Goal: Transaction & Acquisition: Book appointment/travel/reservation

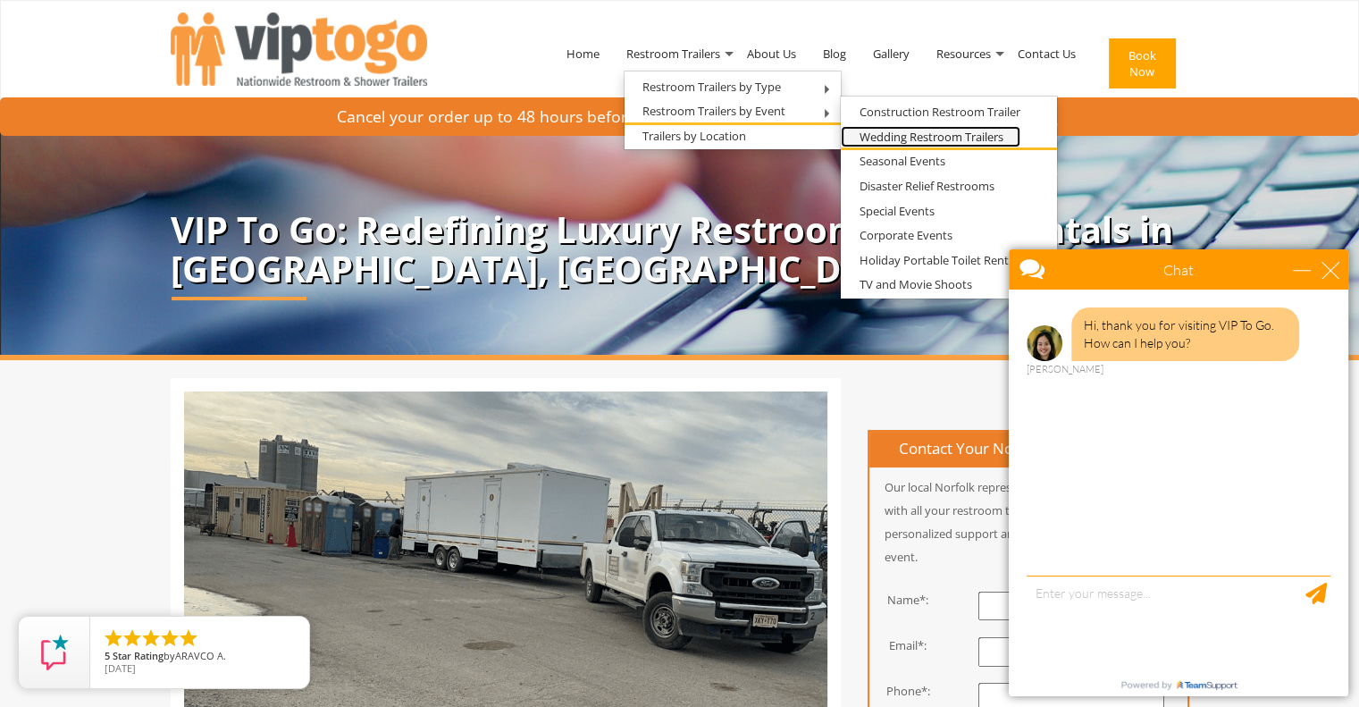
click at [891, 131] on link "Wedding Restroom Trailers" at bounding box center [931, 137] width 180 height 22
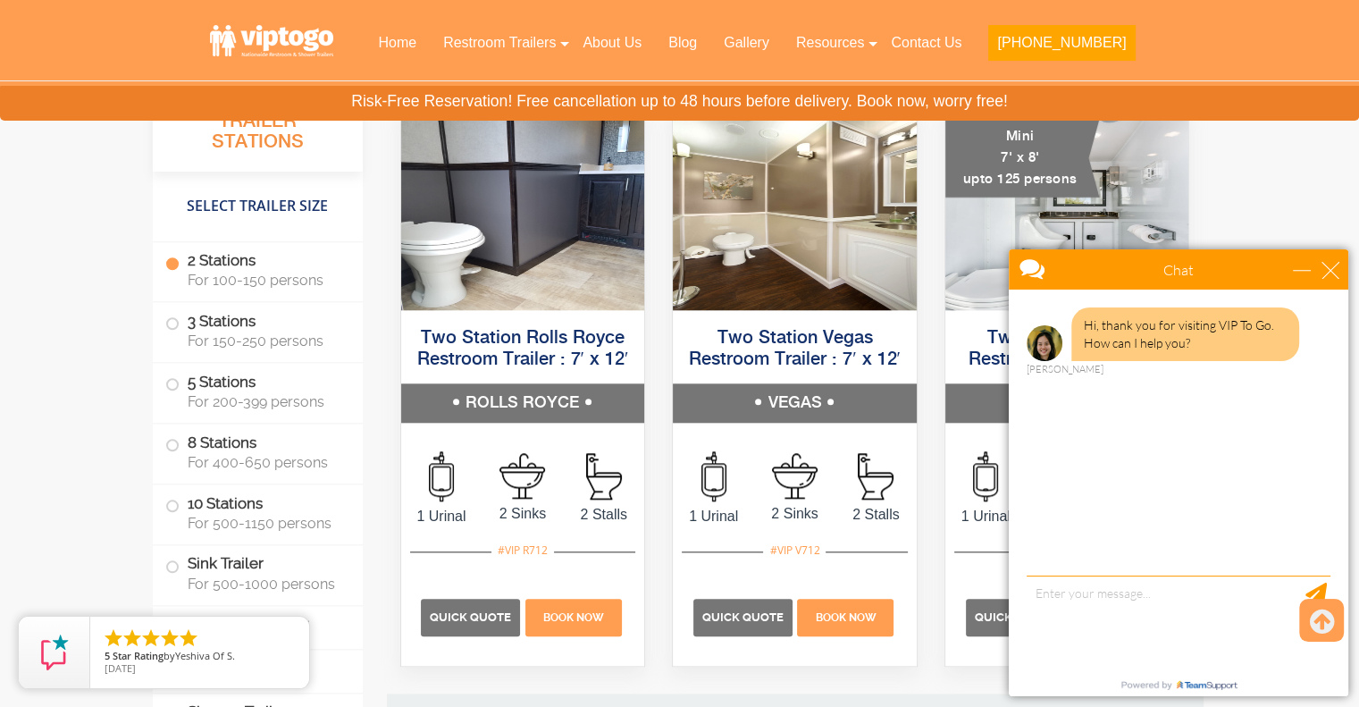
scroll to position [1787, 0]
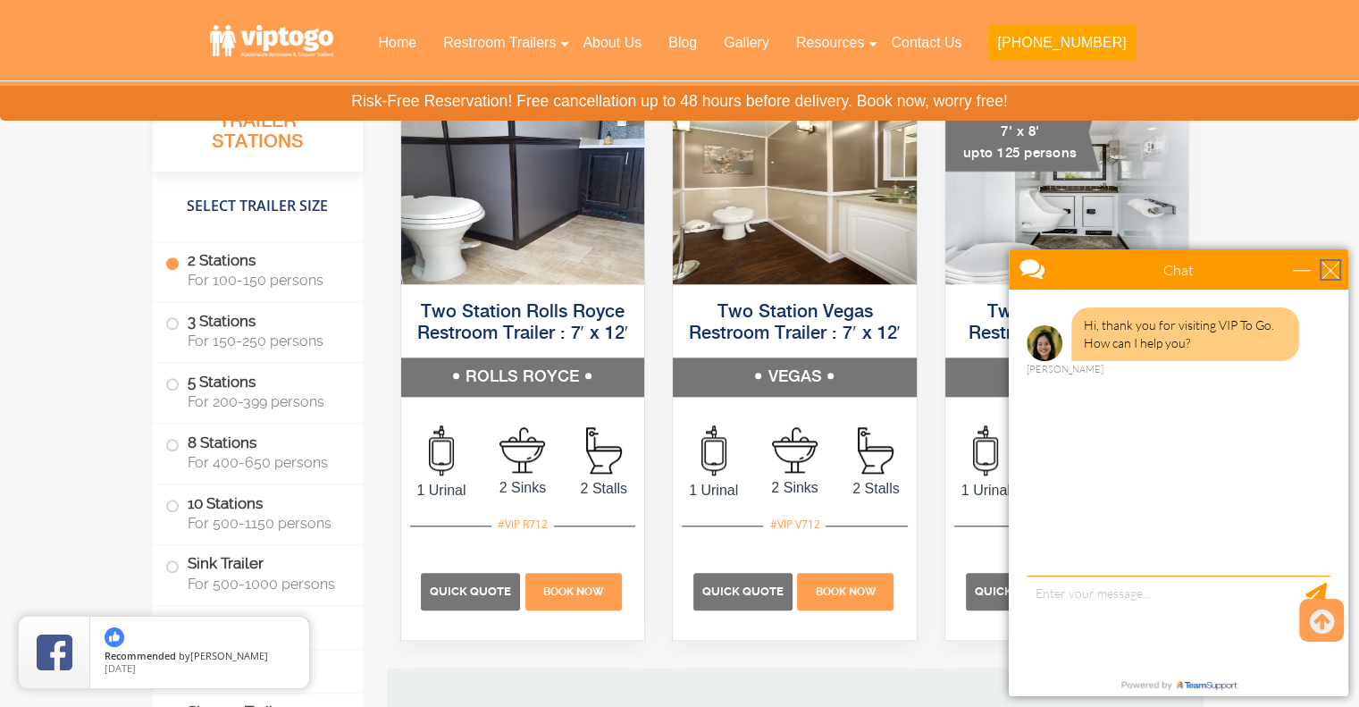
click at [1331, 270] on div "close" at bounding box center [1331, 270] width 18 height 18
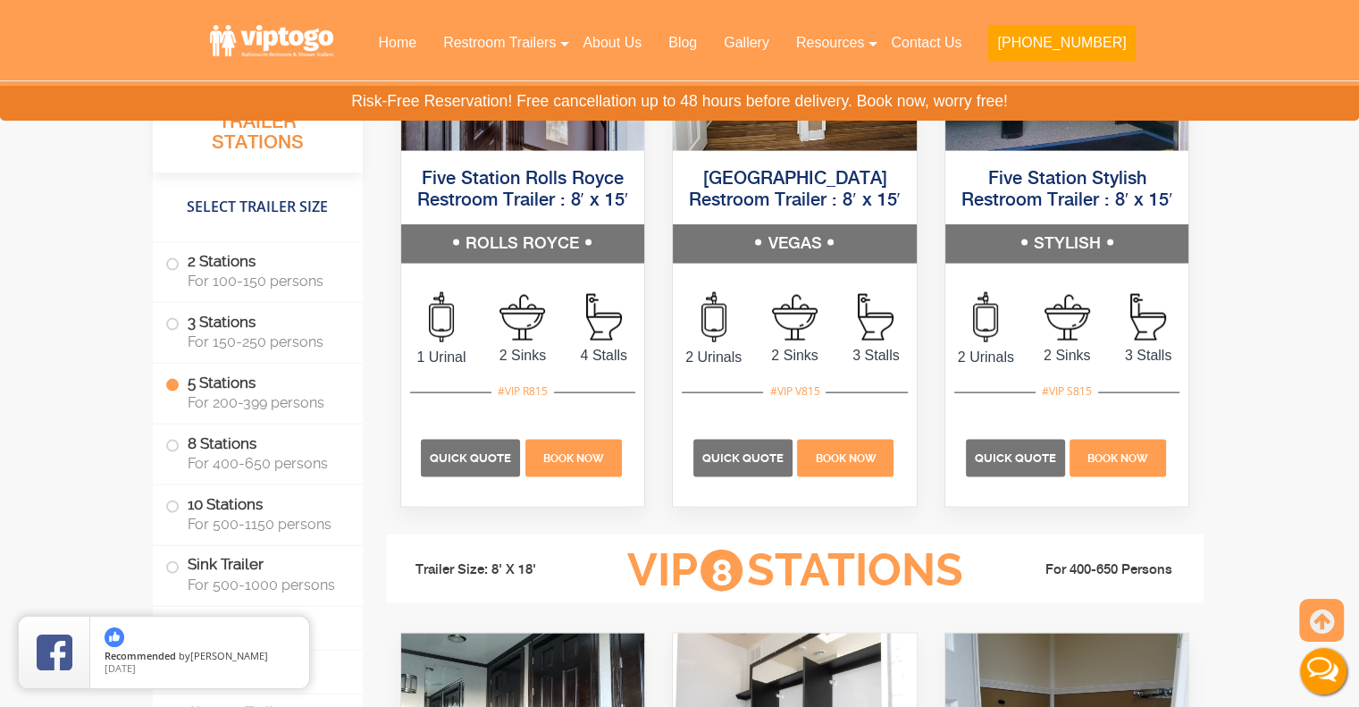
scroll to position [3754, 0]
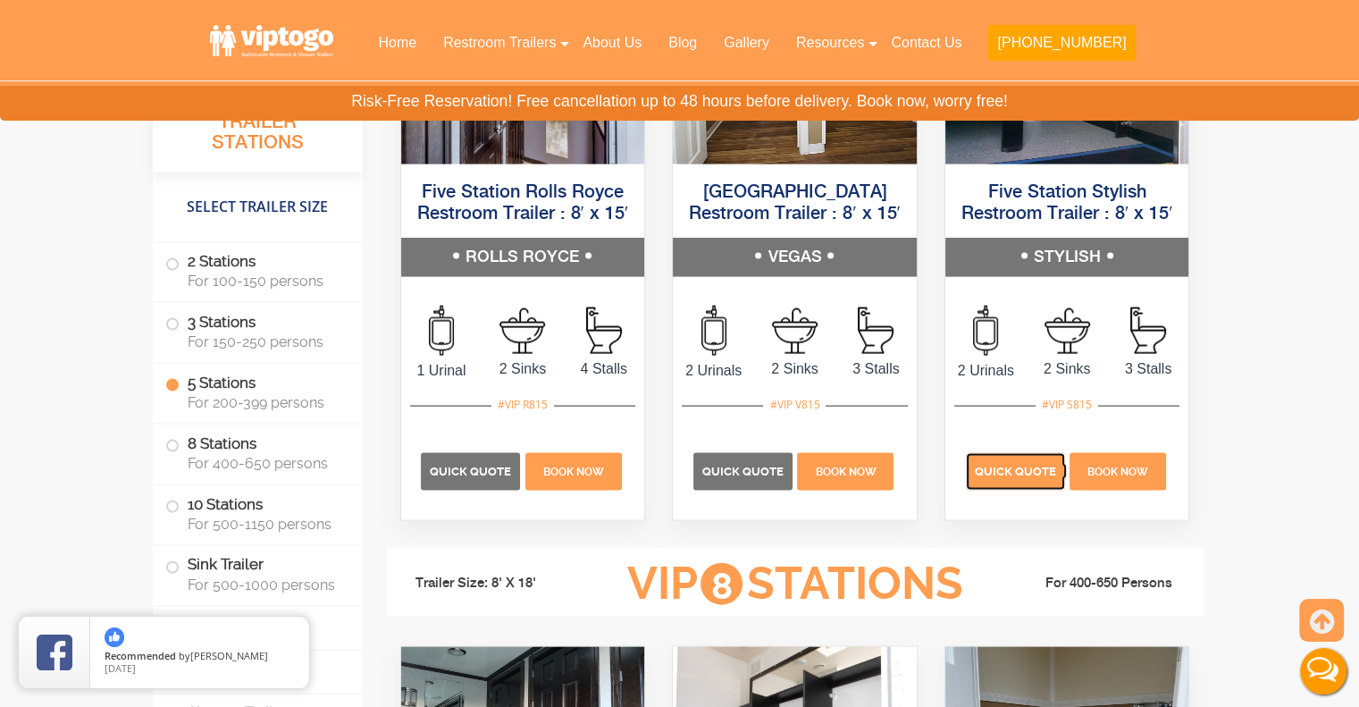
click at [1016, 465] on span "Quick Quote" at bounding box center [1015, 471] width 81 height 13
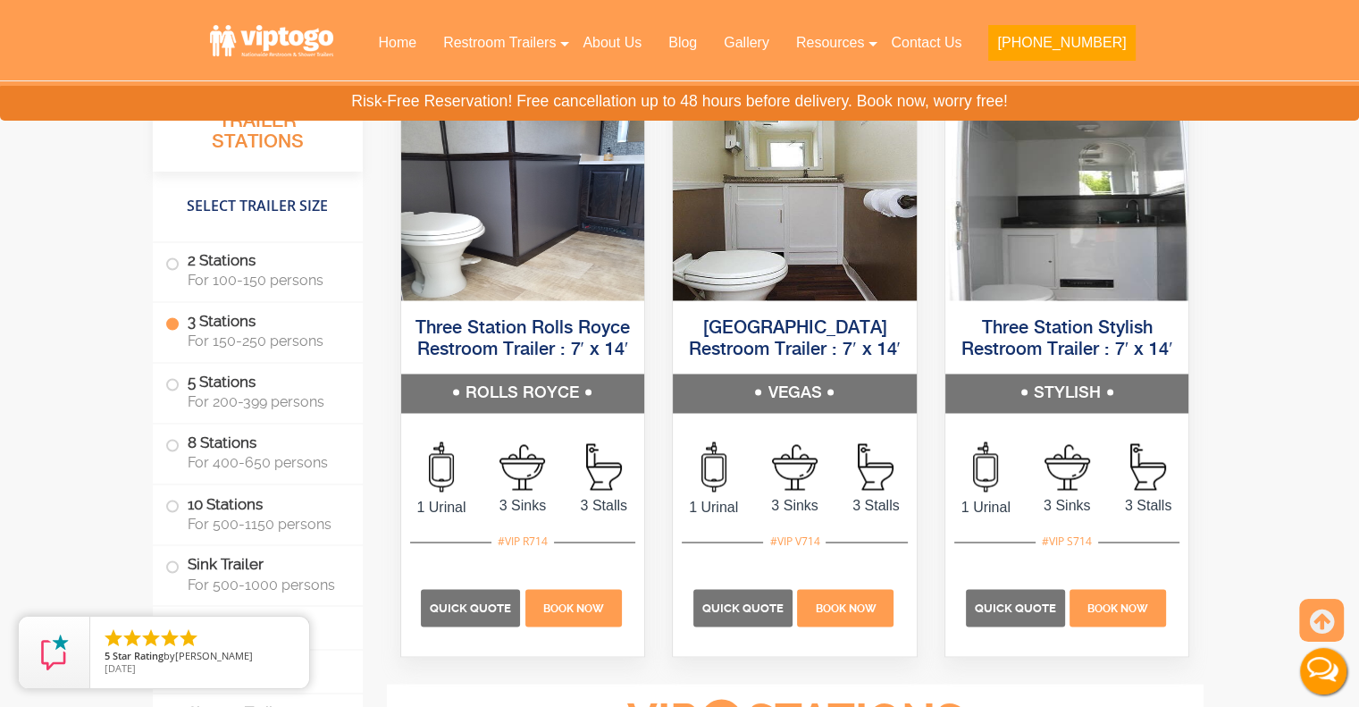
scroll to position [3039, 0]
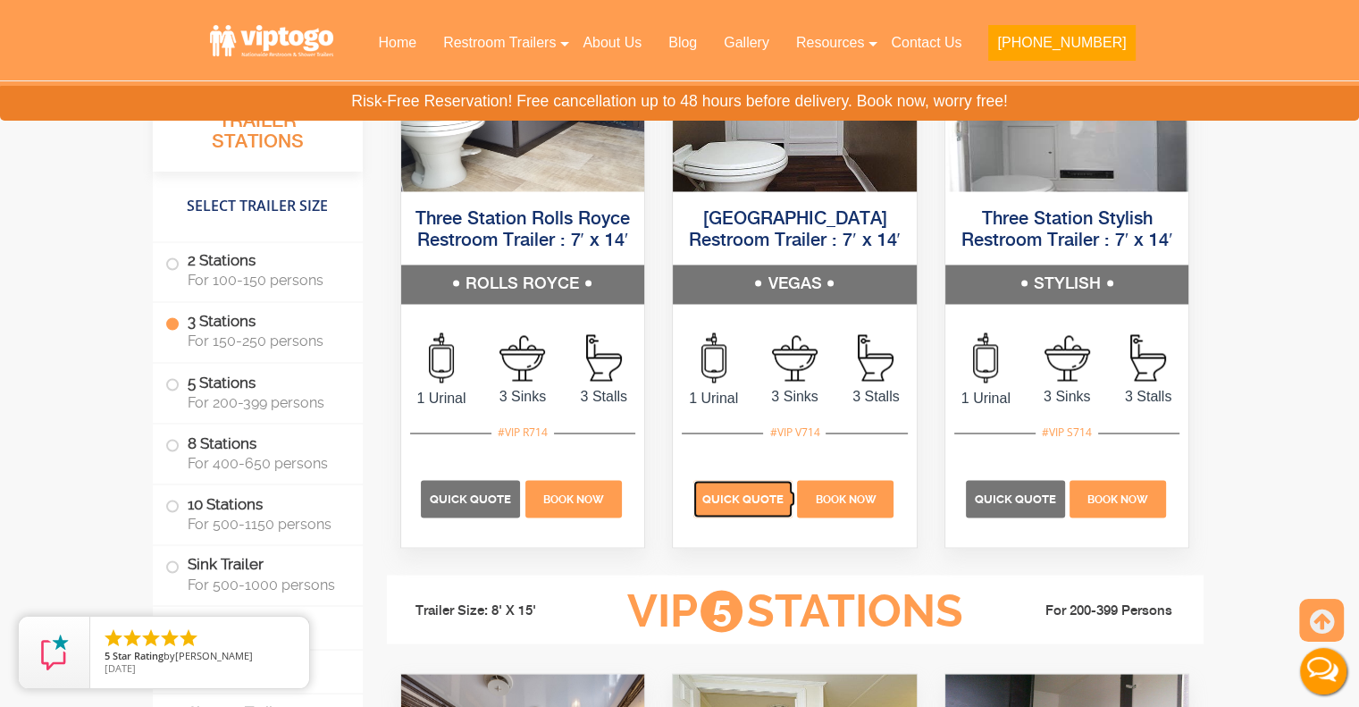
click at [751, 499] on span "Quick Quote" at bounding box center [742, 498] width 81 height 13
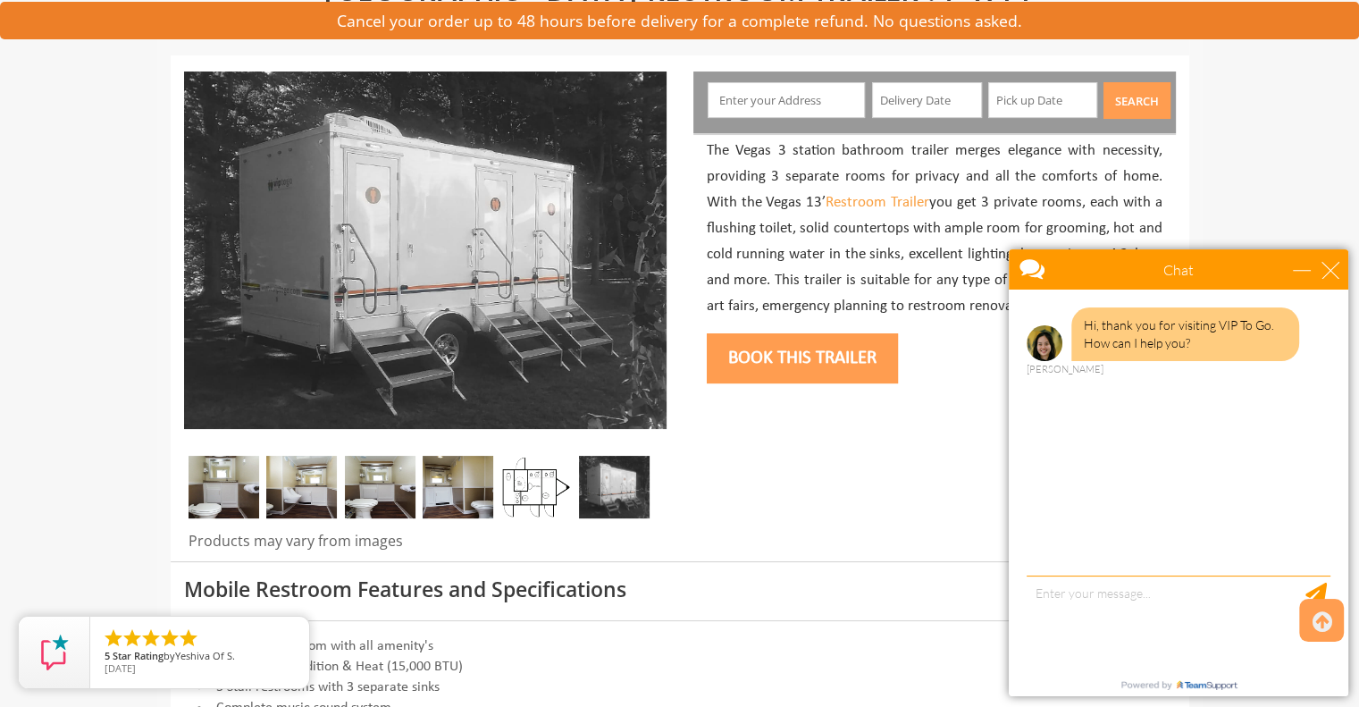
scroll to position [179, 0]
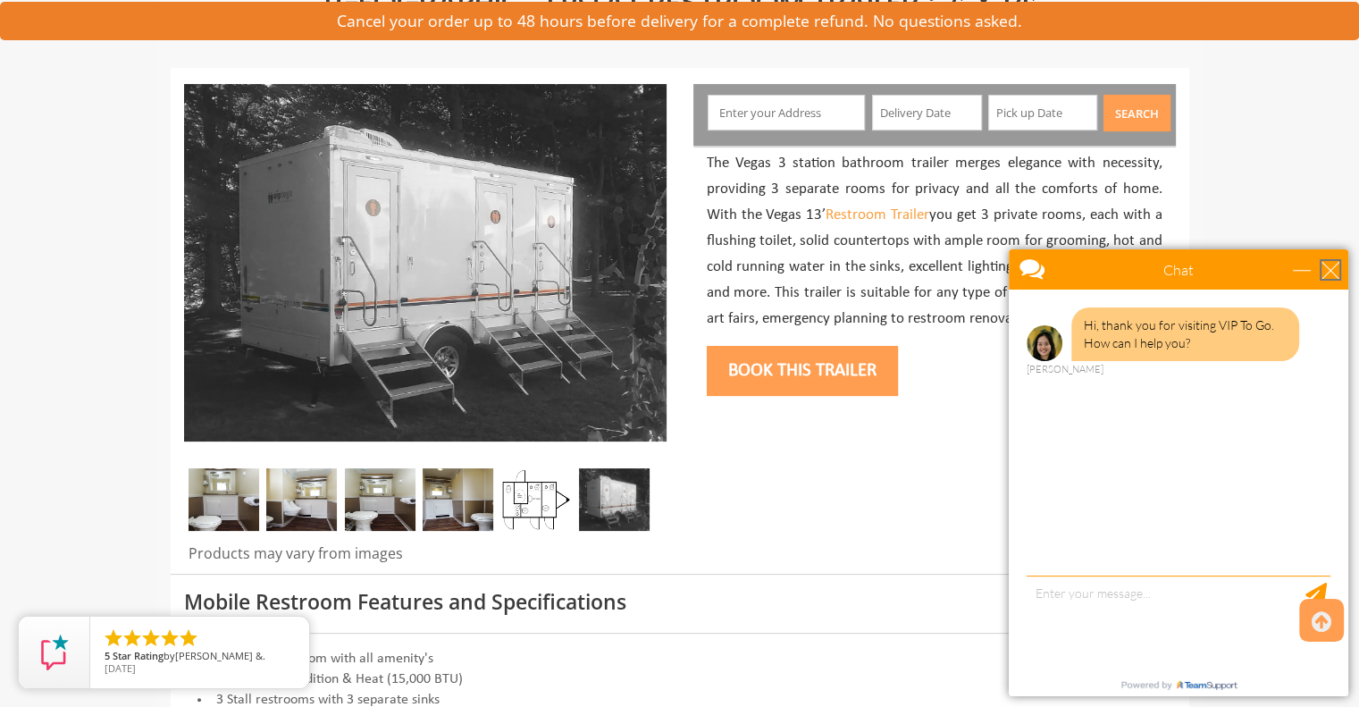
click at [1336, 276] on div "close" at bounding box center [1331, 270] width 18 height 18
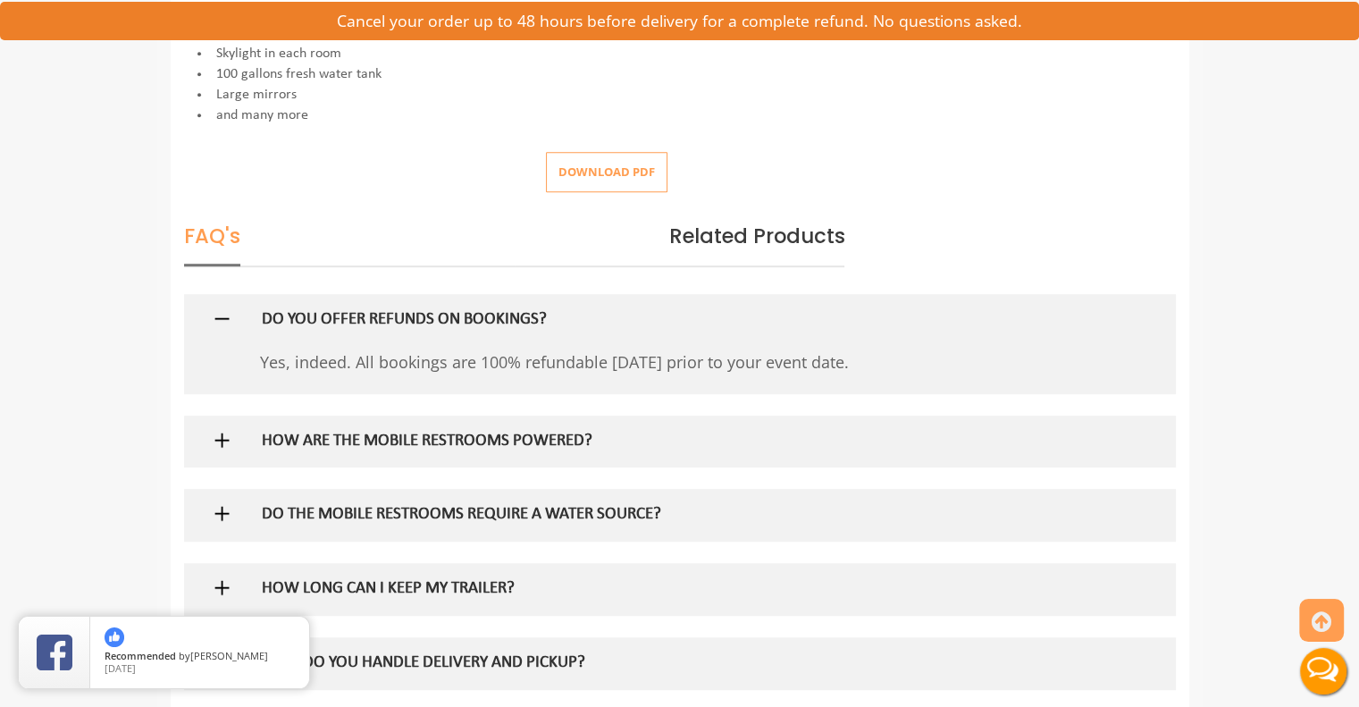
scroll to position [983, 0]
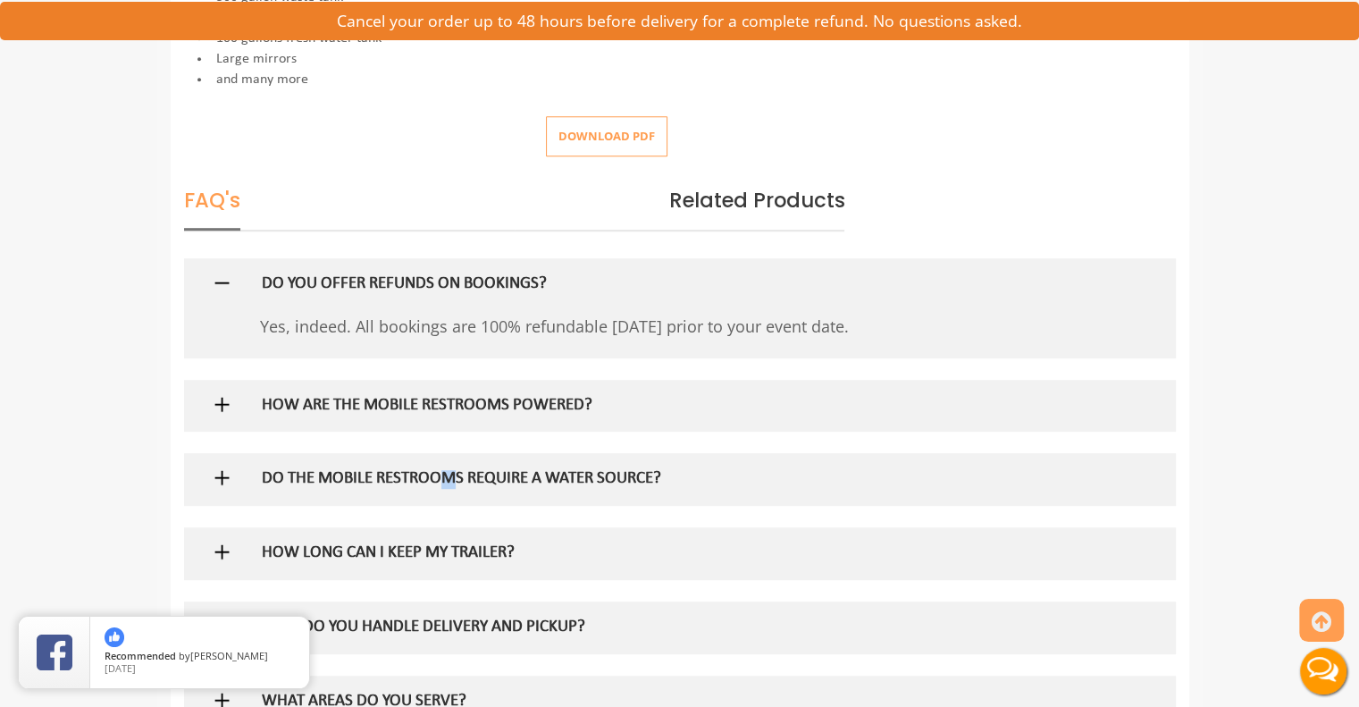
click at [450, 470] on h5 "DO THE MOBILE RESTROOMS REQUIRE A WATER SOURCE?" at bounding box center [651, 479] width 778 height 19
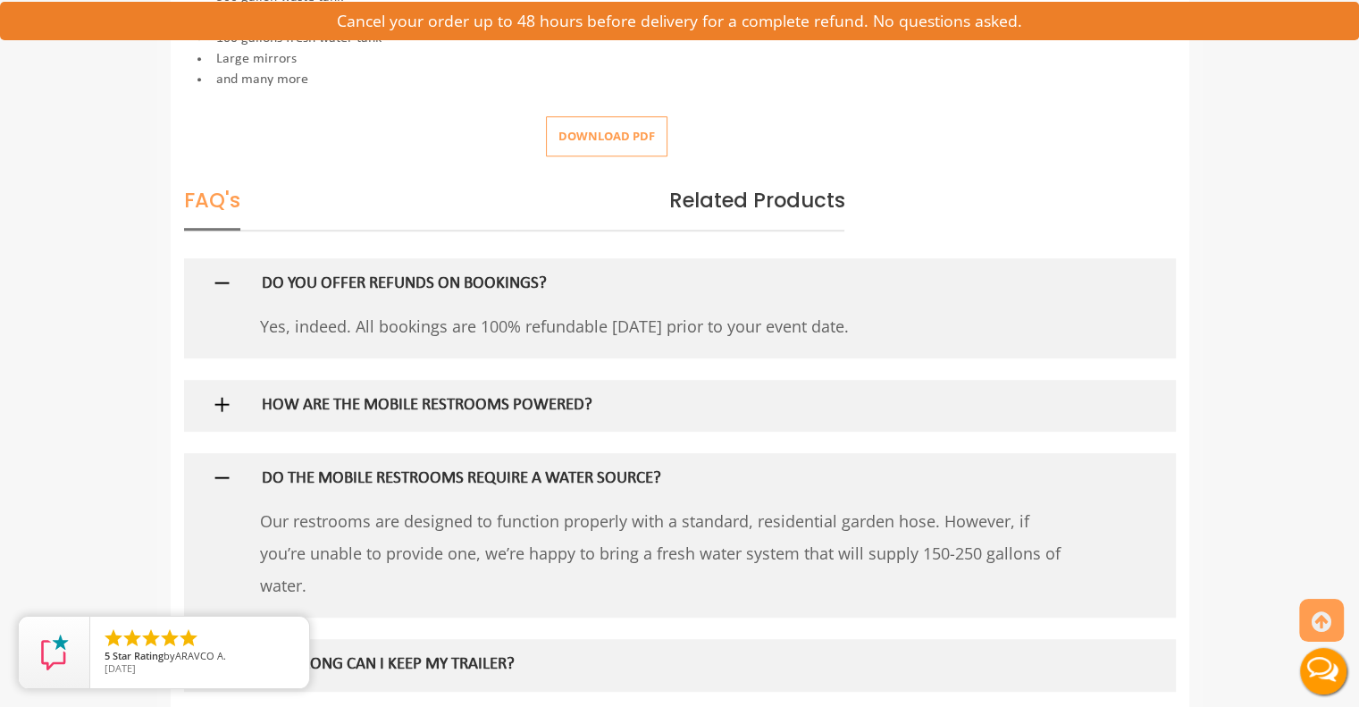
click at [554, 474] on h5 "DO THE MOBILE RESTROOMS REQUIRE A WATER SOURCE?" at bounding box center [651, 479] width 778 height 19
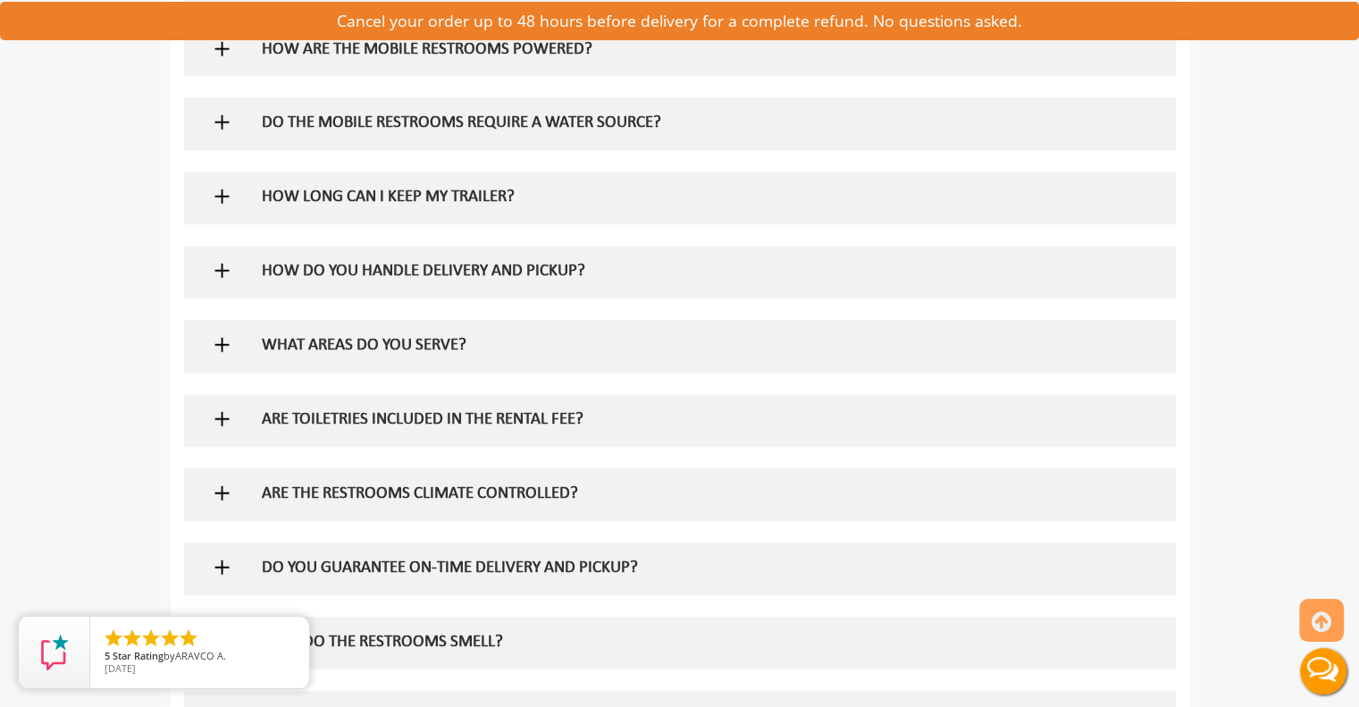
scroll to position [1341, 0]
click at [433, 349] on h5 "WHAT AREAS DO YOU SERVE?" at bounding box center [651, 344] width 778 height 19
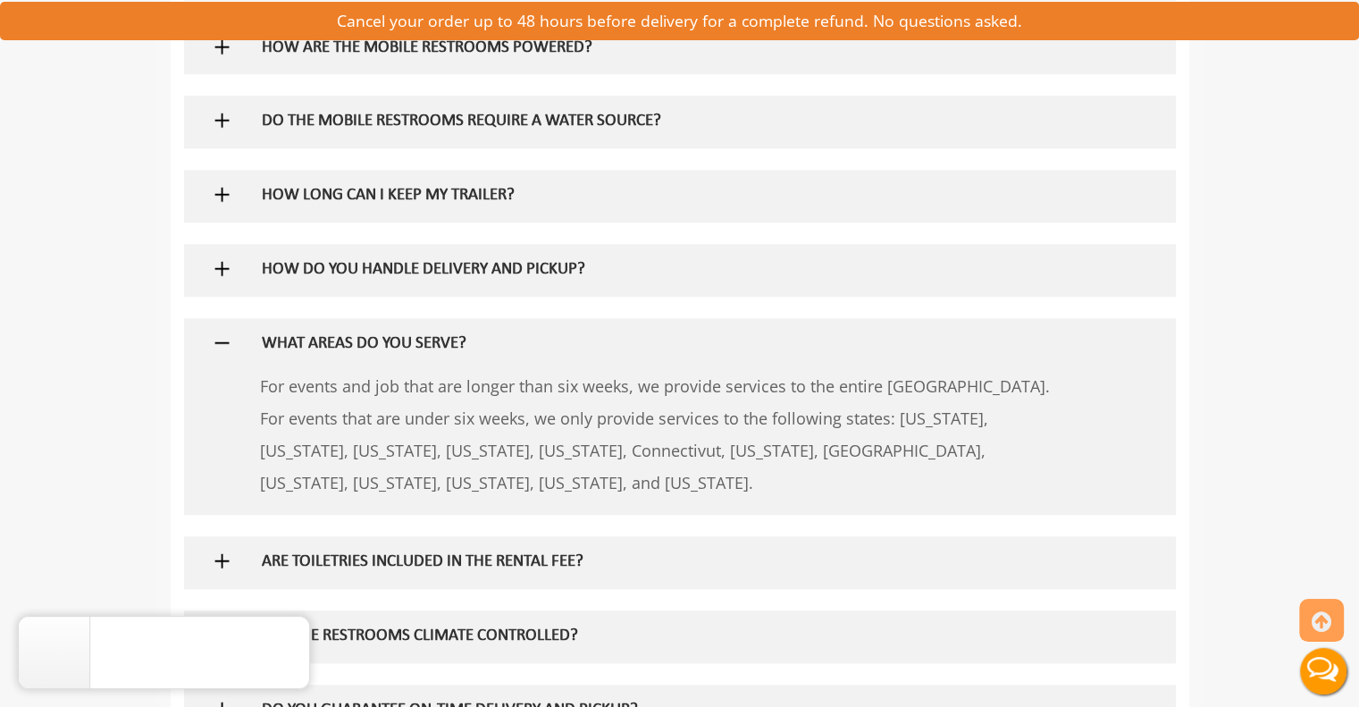
click at [433, 345] on h5 "WHAT AREAS DO YOU SERVE?" at bounding box center [651, 344] width 778 height 19
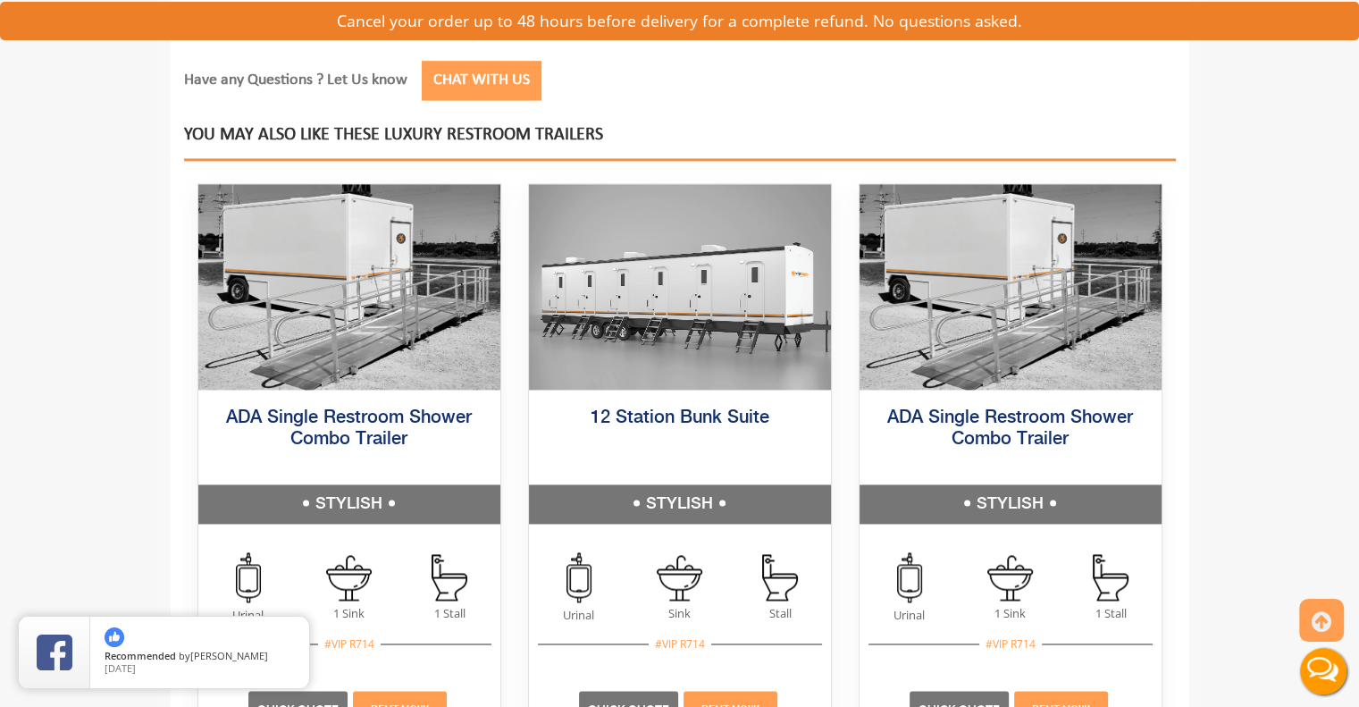
scroll to position [2502, 0]
